Goal: Task Accomplishment & Management: Manage account settings

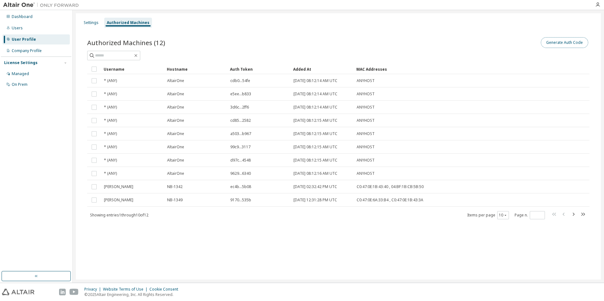
click at [570, 42] on button "Generate Auth Code" at bounding box center [564, 42] width 47 height 11
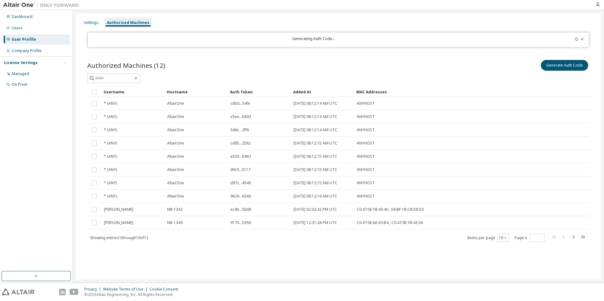
click at [401, 59] on div "Generate Auth Code" at bounding box center [463, 65] width 251 height 13
click at [577, 38] on icon at bounding box center [576, 39] width 3 height 4
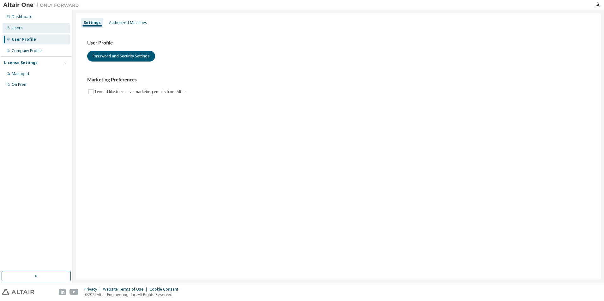
click at [46, 31] on div "Users" at bounding box center [36, 28] width 67 height 10
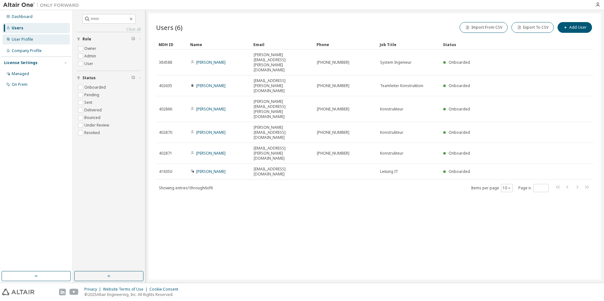
click at [45, 38] on div "User Profile" at bounding box center [36, 39] width 67 height 10
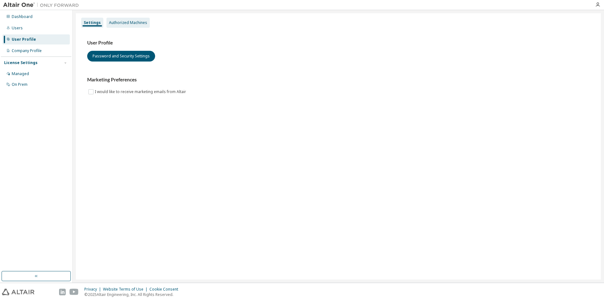
click at [134, 22] on div "Authorized Machines" at bounding box center [128, 22] width 38 height 5
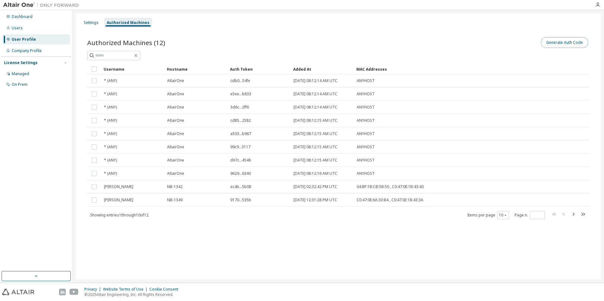
click at [573, 46] on button "Generate Auth Code" at bounding box center [564, 42] width 47 height 11
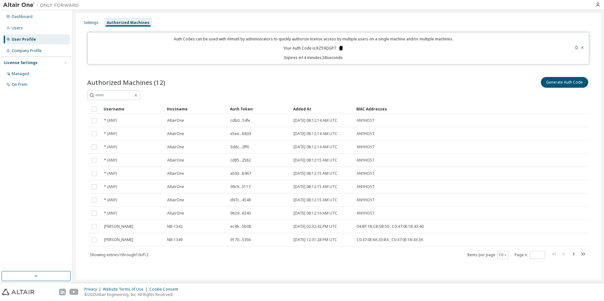
click at [340, 45] on icon at bounding box center [341, 48] width 6 height 6
click at [342, 49] on icon at bounding box center [340, 48] width 3 height 4
click at [37, 29] on div "Users" at bounding box center [36, 28] width 67 height 10
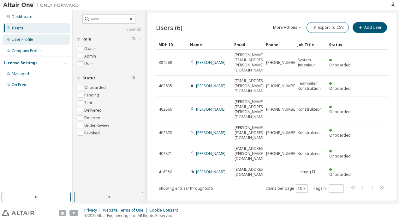
click at [24, 41] on div "User Profile" at bounding box center [22, 39] width 21 height 5
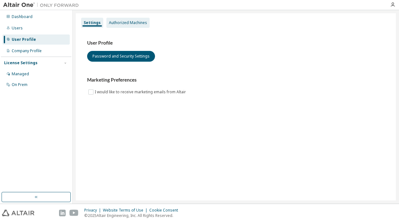
click at [123, 23] on div "Authorized Machines" at bounding box center [128, 22] width 38 height 5
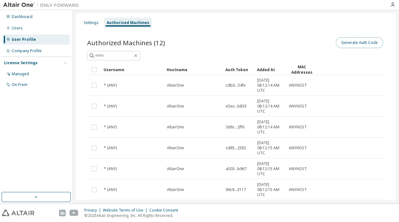
click at [367, 39] on button "Generate Auth Code" at bounding box center [359, 42] width 47 height 11
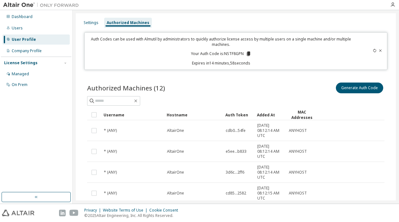
click at [247, 56] on icon at bounding box center [248, 53] width 3 height 4
click at [261, 90] on div "Generate Auth Code" at bounding box center [310, 87] width 149 height 13
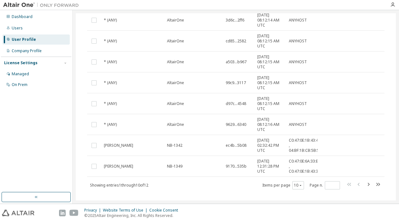
scroll to position [161, 0]
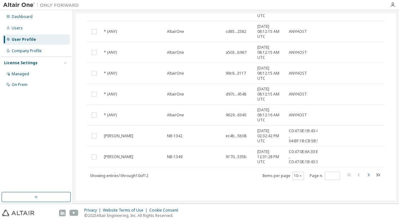
click at [366, 174] on icon "button" at bounding box center [369, 175] width 8 height 8
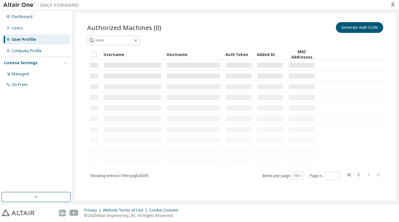
scroll to position [0, 0]
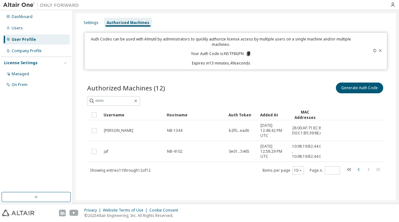
click at [359, 170] on icon "button" at bounding box center [359, 169] width 2 height 3
type input "*"
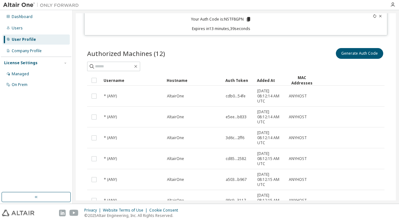
scroll to position [3, 0]
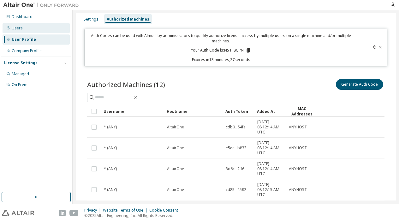
click at [25, 33] on div "Users" at bounding box center [36, 28] width 67 height 10
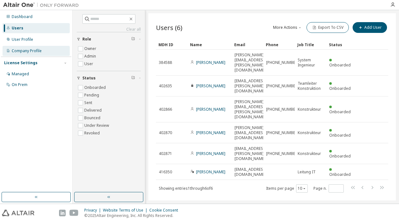
click at [29, 55] on div "Company Profile" at bounding box center [36, 51] width 67 height 10
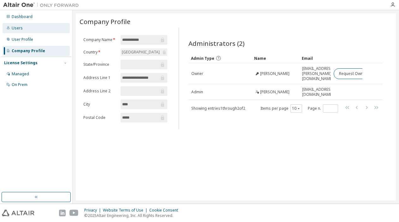
click at [34, 30] on div "Users" at bounding box center [36, 28] width 67 height 10
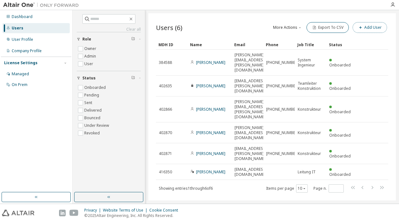
click at [370, 28] on button "Add User" at bounding box center [370, 27] width 34 height 11
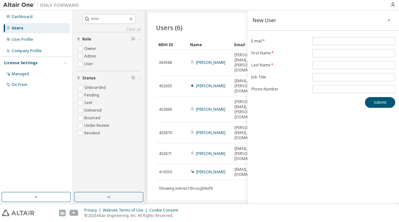
click at [390, 21] on icon "button" at bounding box center [389, 20] width 4 height 5
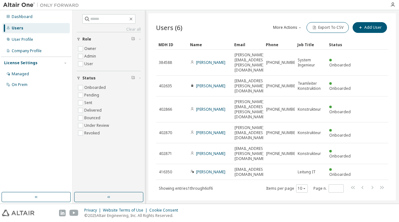
click at [219, 20] on div "Users (6) More Actions Import From CSV Export To CSV Add User Clear Load Save S…" at bounding box center [272, 106] width 248 height 187
